Goal: Find specific page/section: Find specific page/section

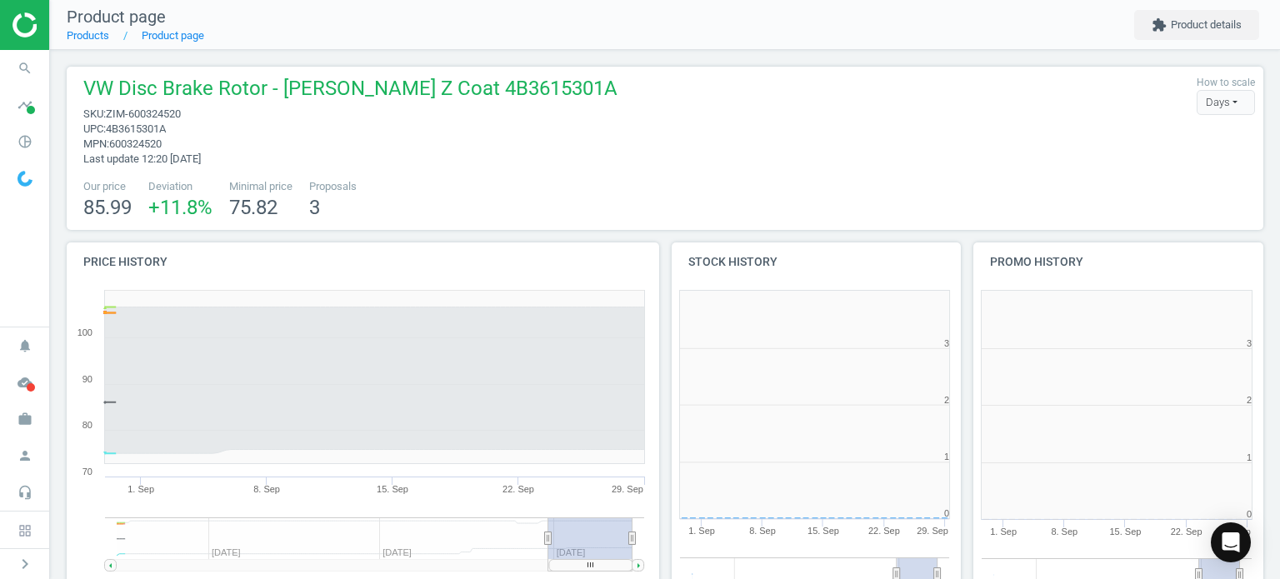
scroll to position [359, 312]
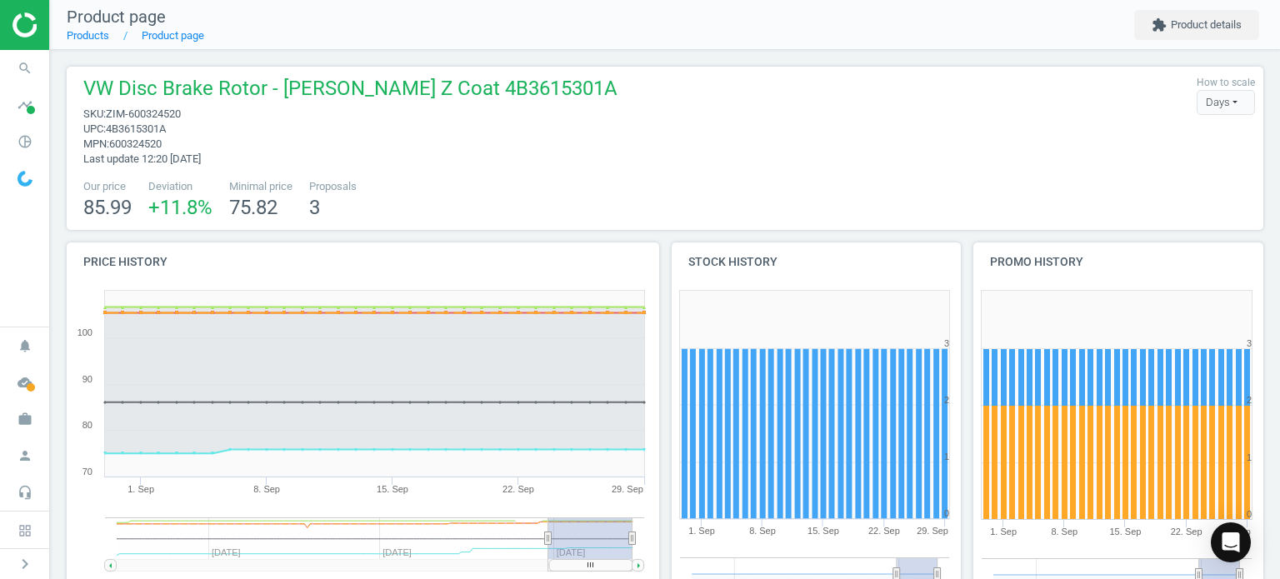
click at [28, 55] on icon "search" at bounding box center [25, 69] width 32 height 32
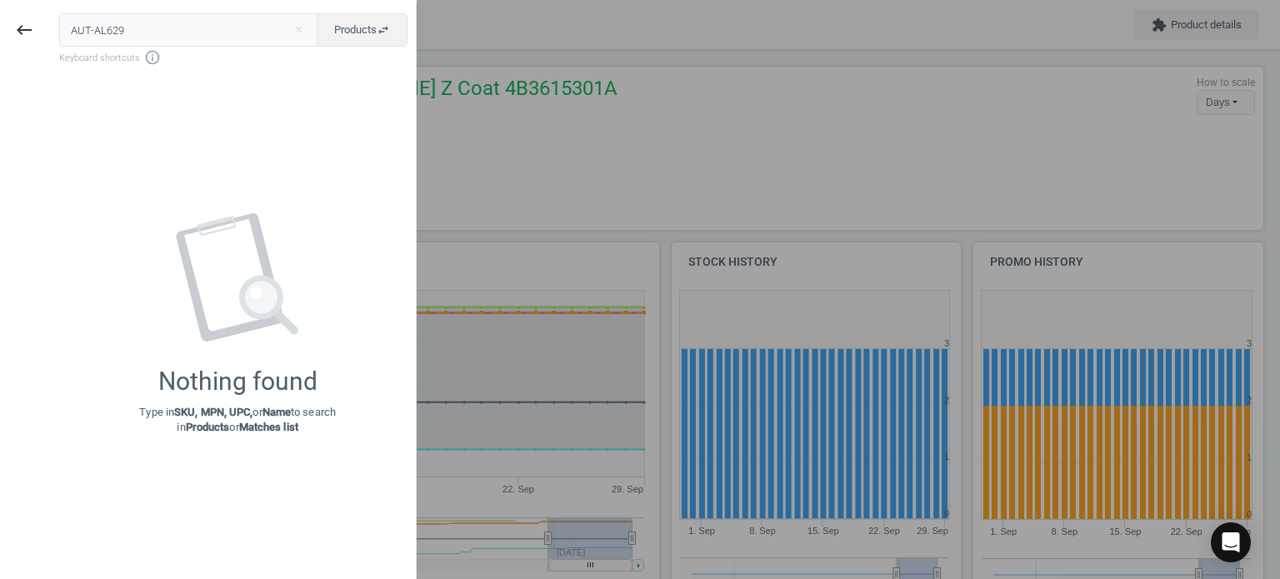
type input "AUT-AL629"
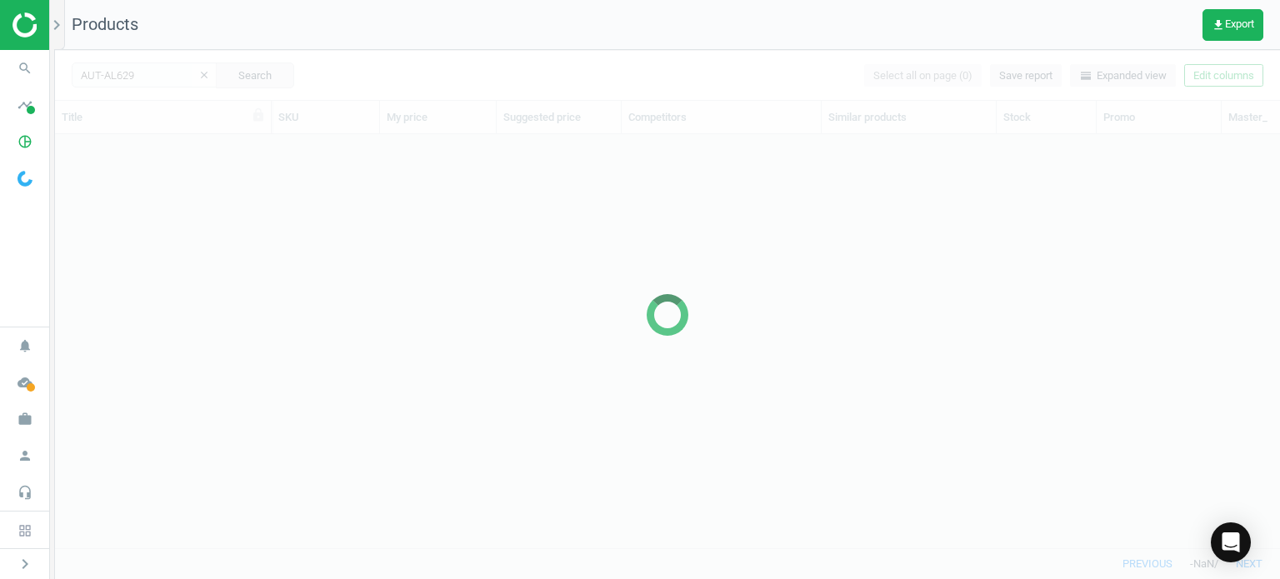
scroll to position [389, 1212]
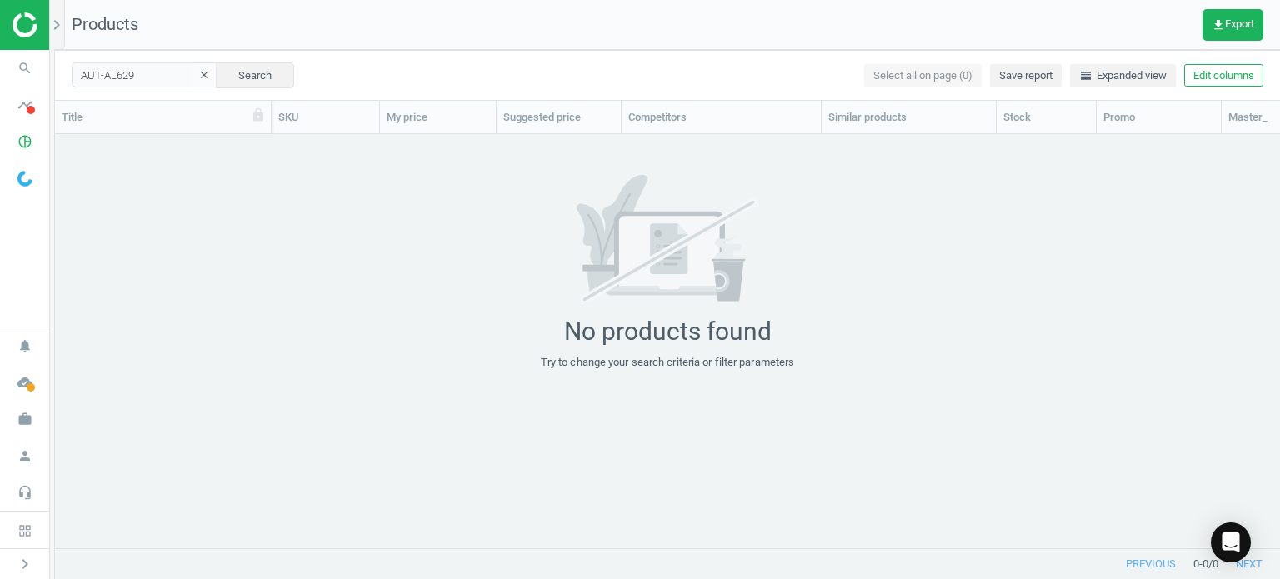
click at [23, 59] on icon "search" at bounding box center [25, 69] width 32 height 32
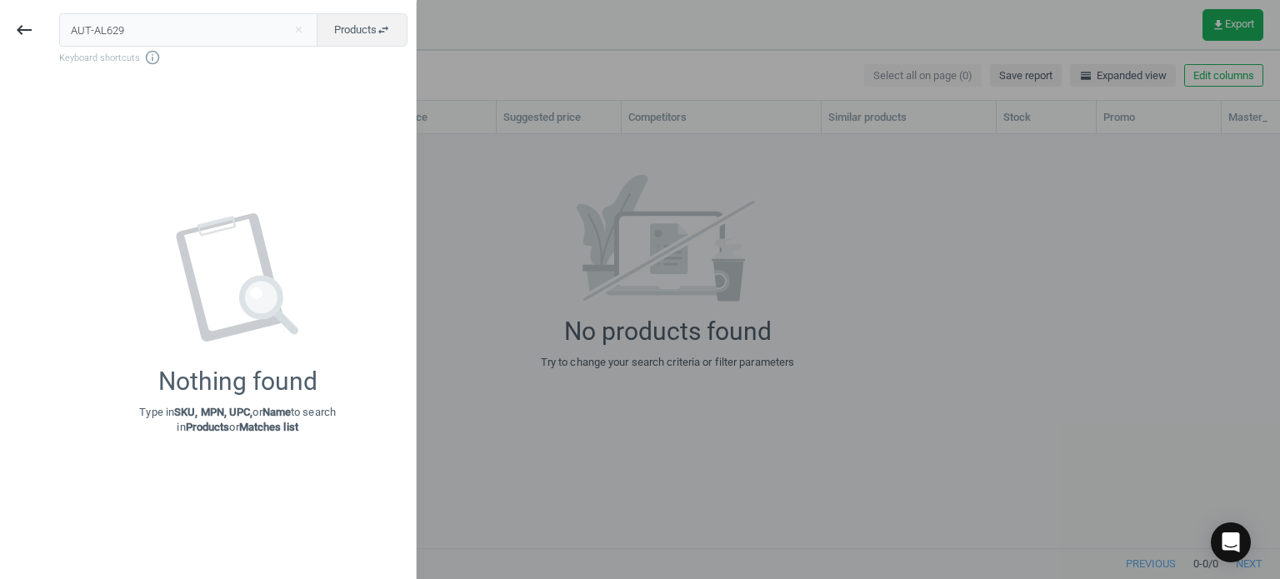
click at [162, 33] on input "AUT-AL629" at bounding box center [188, 29] width 259 height 33
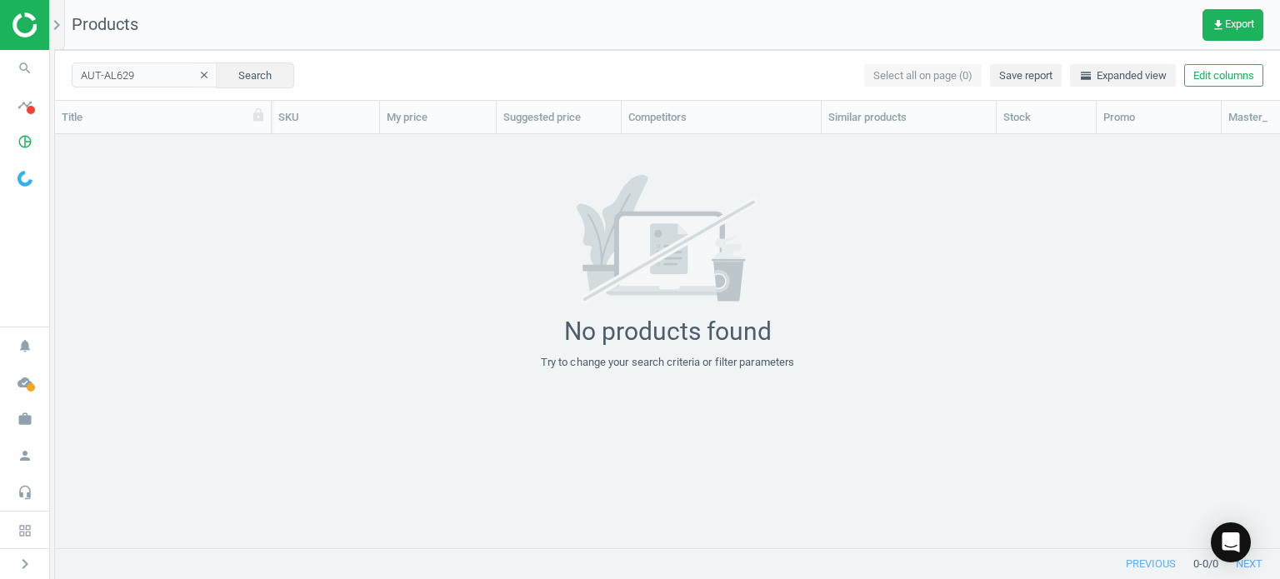
click at [27, 68] on icon "search" at bounding box center [25, 69] width 32 height 32
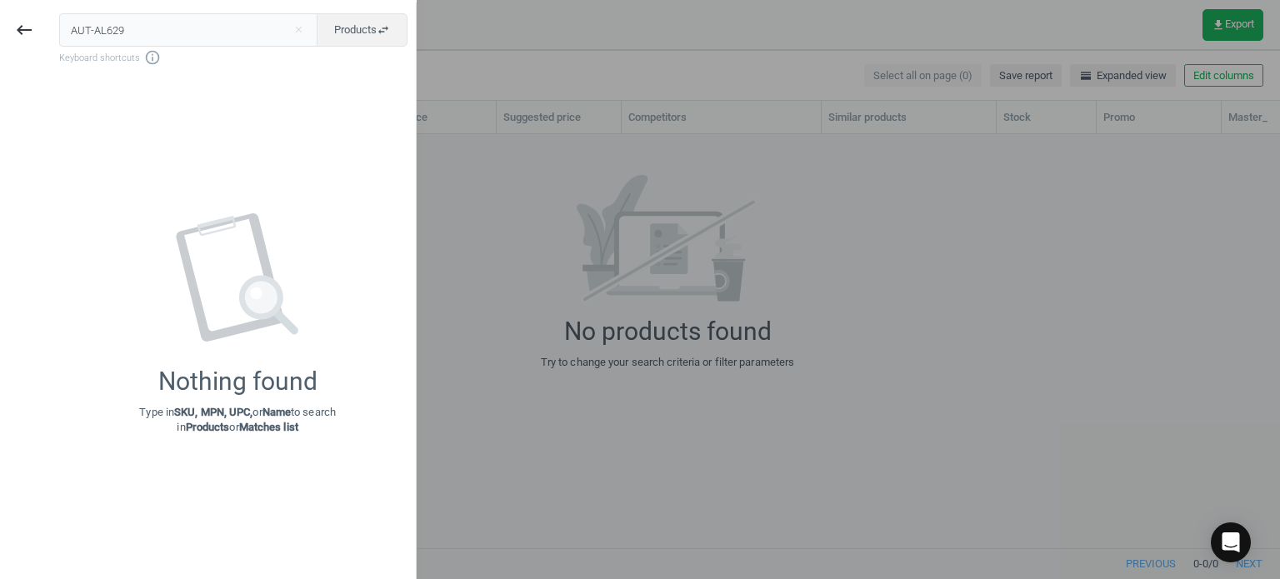
click at [139, 19] on input "AUT-AL629" at bounding box center [188, 29] width 259 height 33
